Goal: Find specific page/section: Find specific page/section

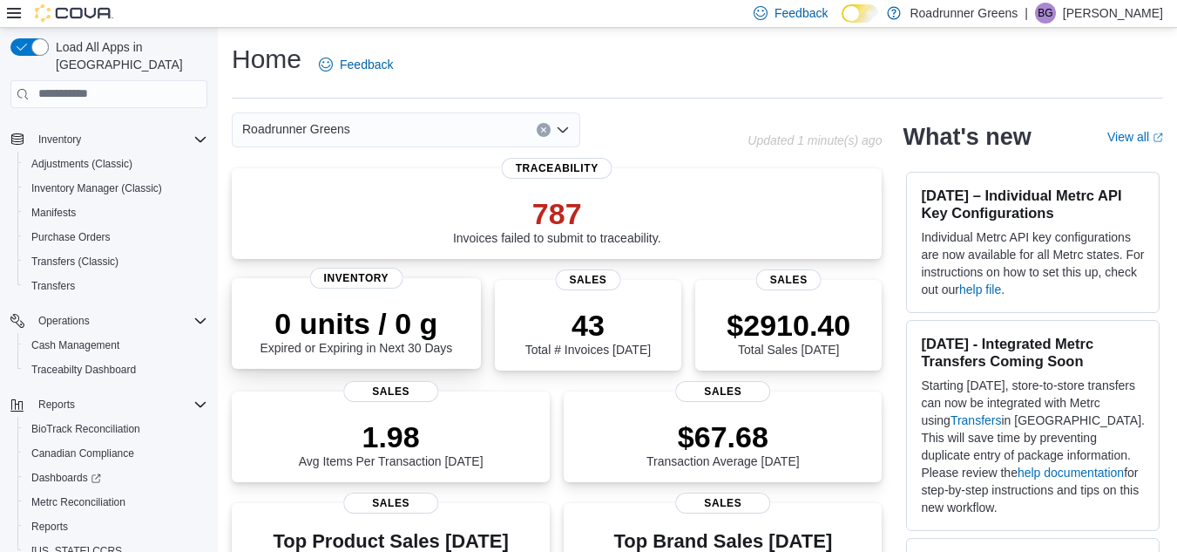
scroll to position [248, 0]
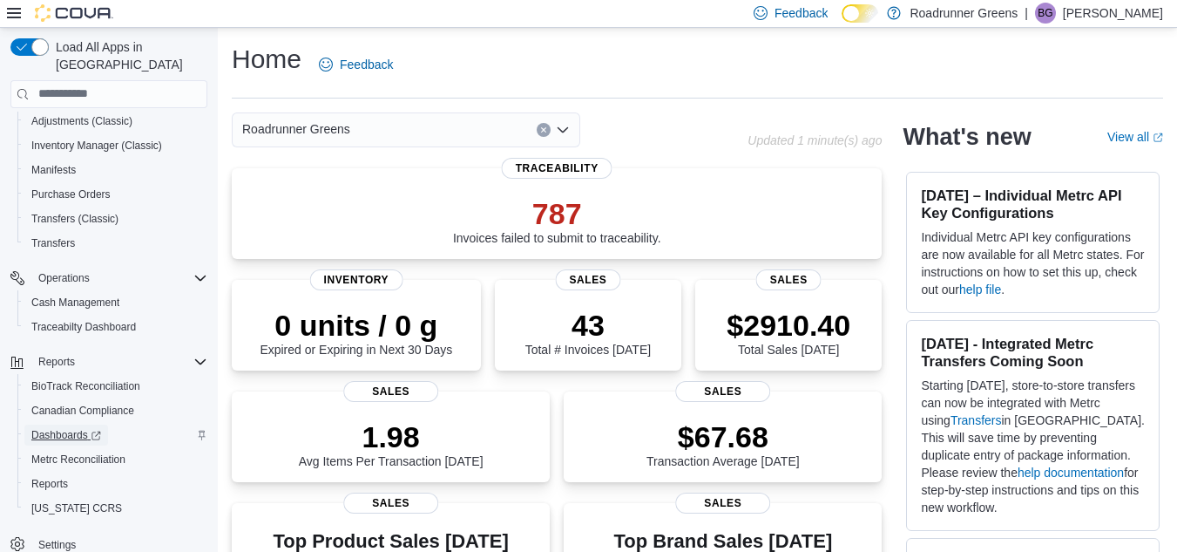
click at [58, 428] on span "Dashboards" at bounding box center [66, 435] width 70 height 14
